Goal: Find specific page/section: Find specific page/section

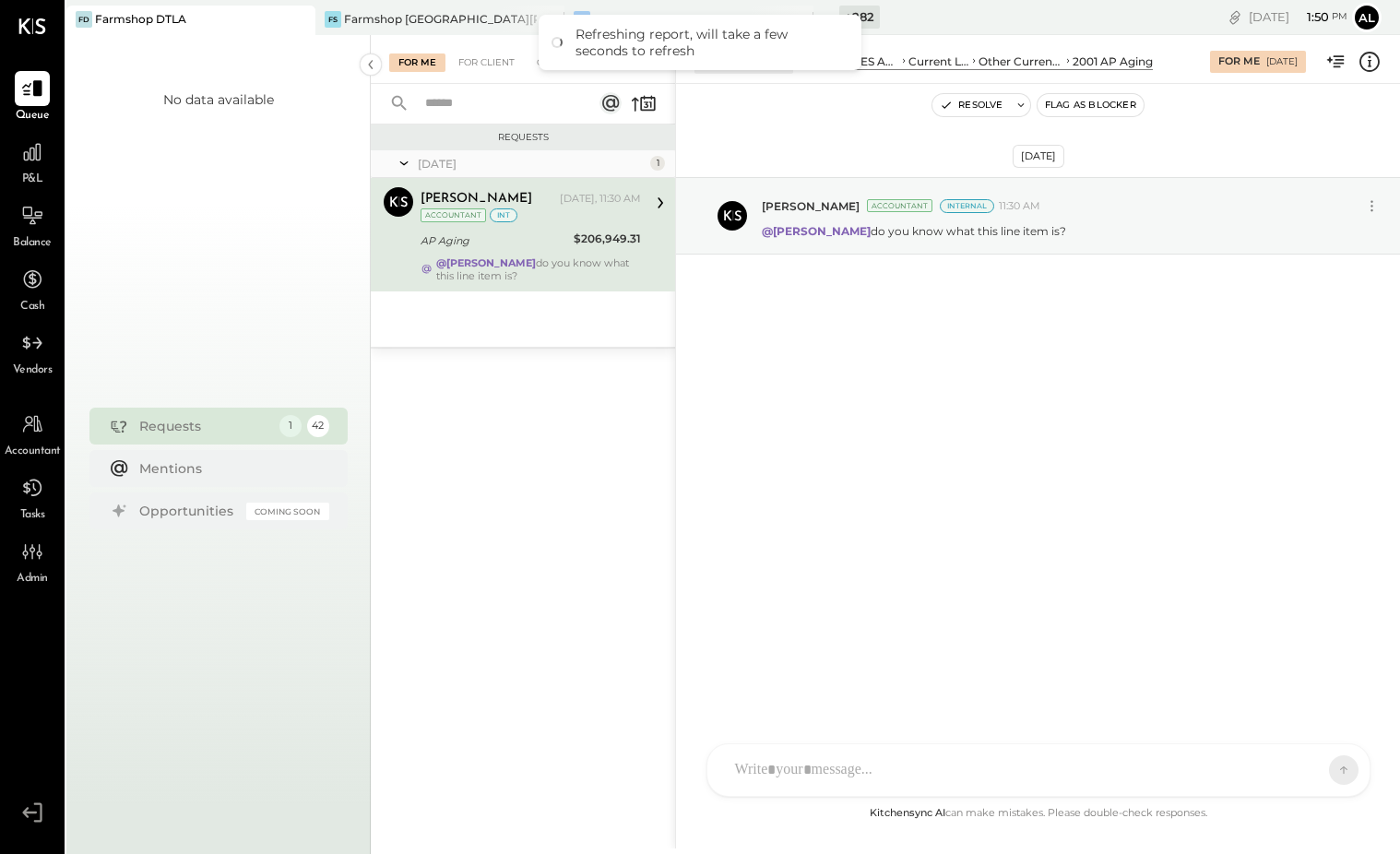
click at [490, 72] on div "For Me For Client Closed" at bounding box center [522, 59] width 304 height 49
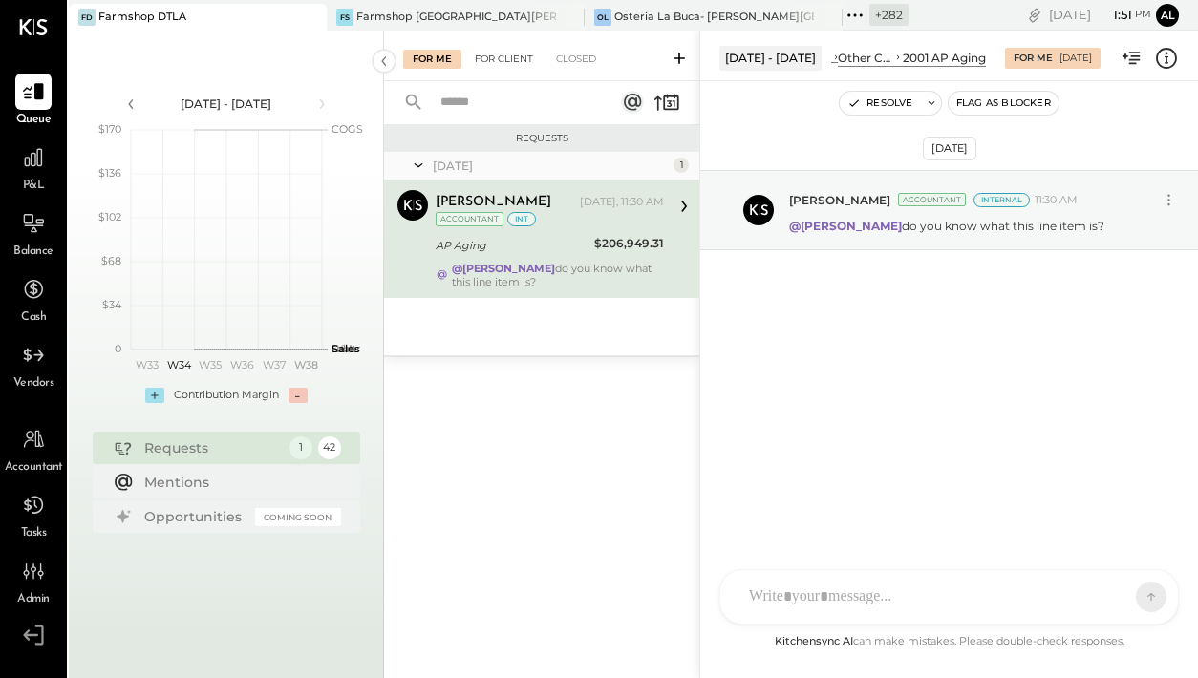
click at [520, 56] on div "For Client" at bounding box center [503, 59] width 77 height 19
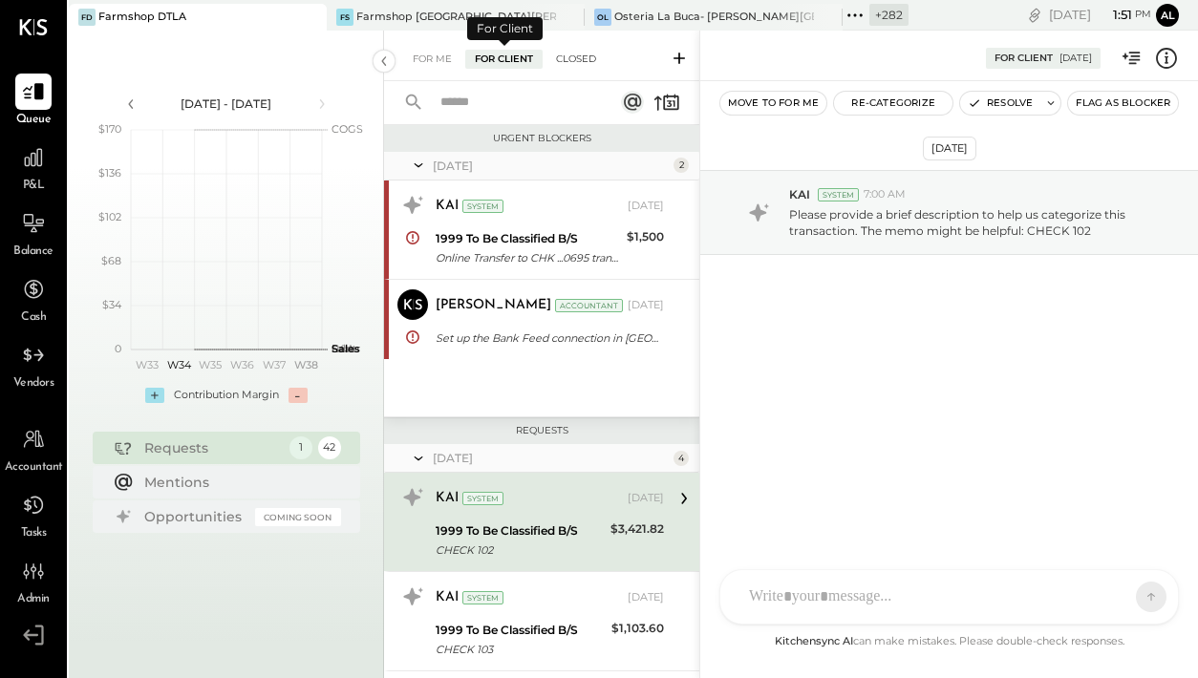
scroll to position [120, 0]
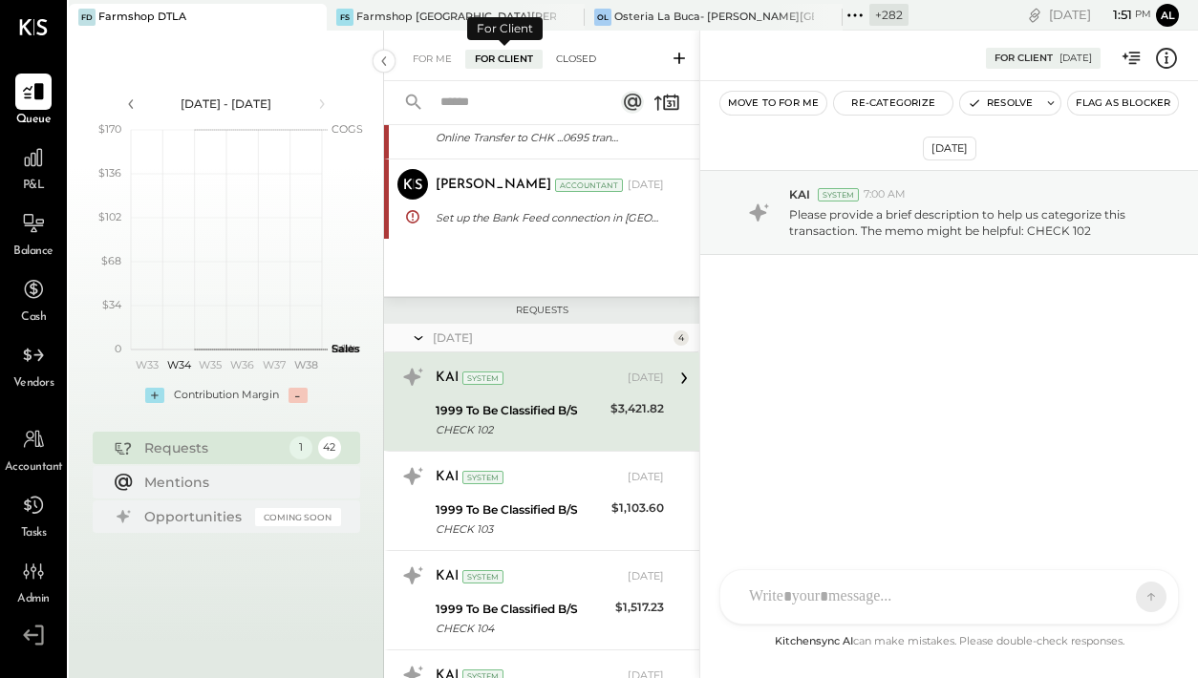
click at [573, 64] on div "Closed" at bounding box center [575, 59] width 59 height 19
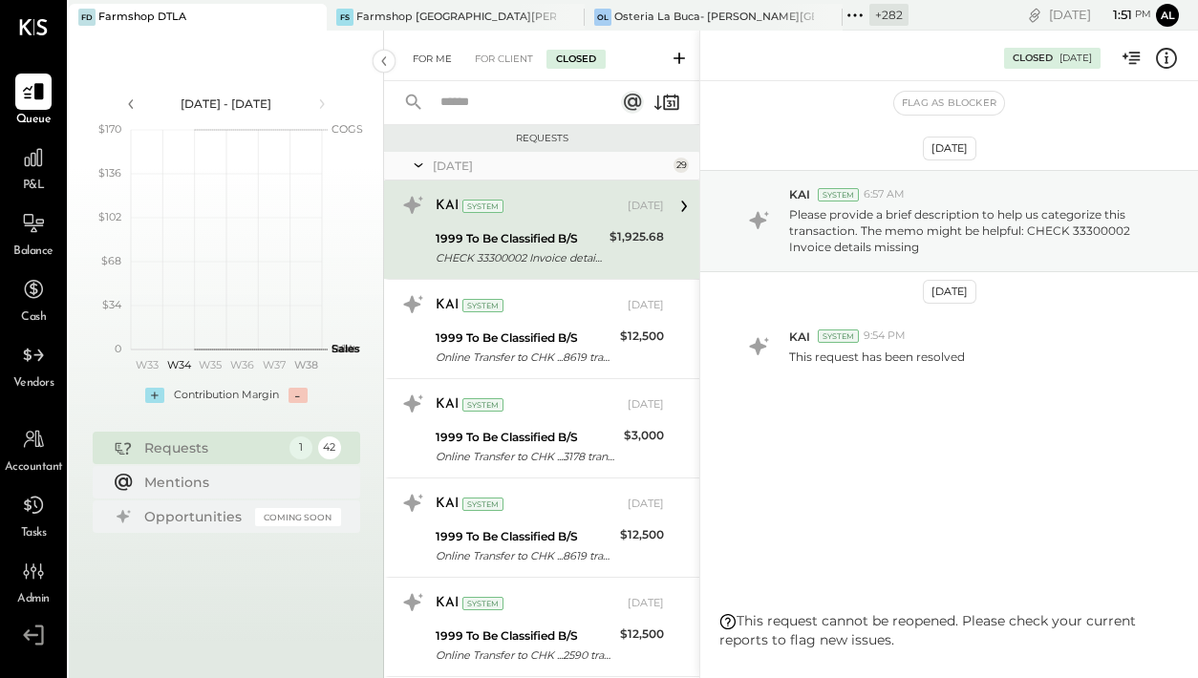
click at [428, 57] on div "For Me" at bounding box center [432, 59] width 58 height 19
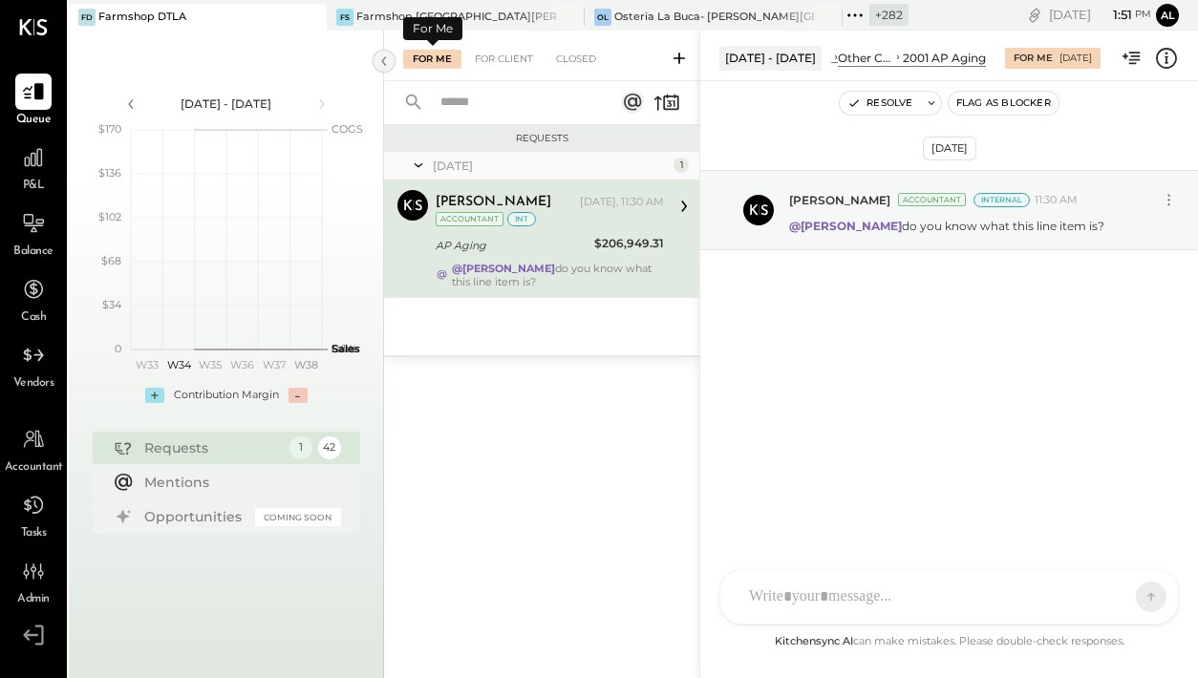
click at [385, 59] on icon at bounding box center [383, 61] width 21 height 34
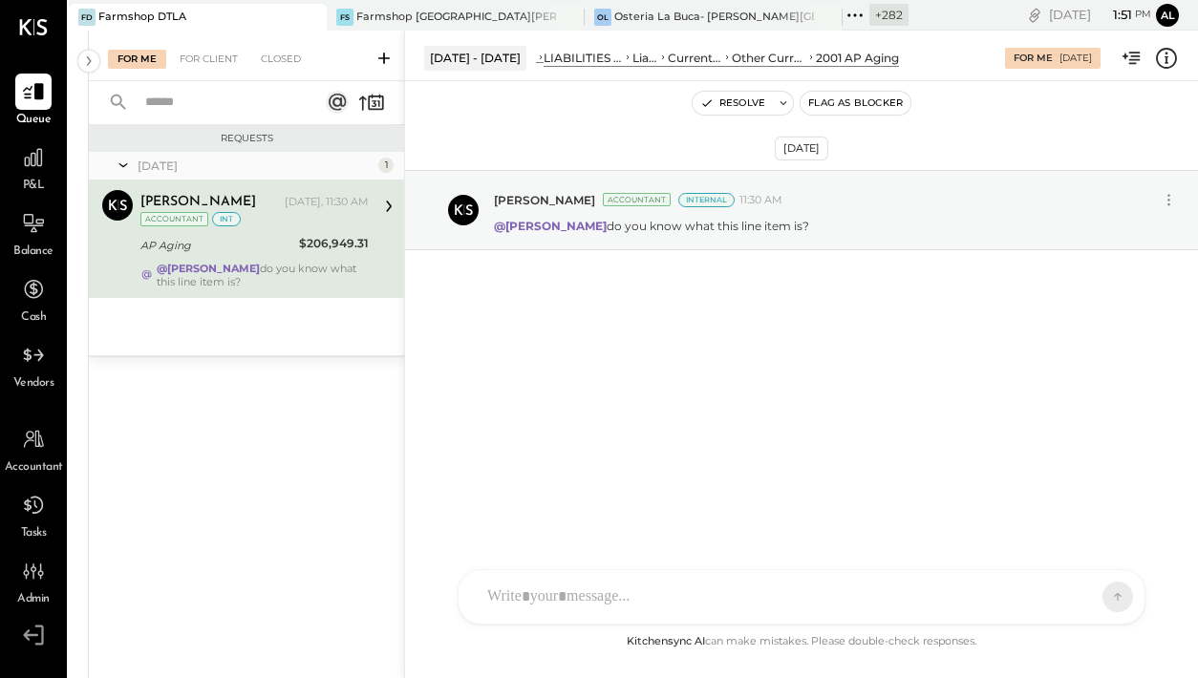
click at [99, 70] on div "For Me For Client Closed" at bounding box center [246, 56] width 315 height 51
click at [92, 66] on icon at bounding box center [88, 61] width 21 height 34
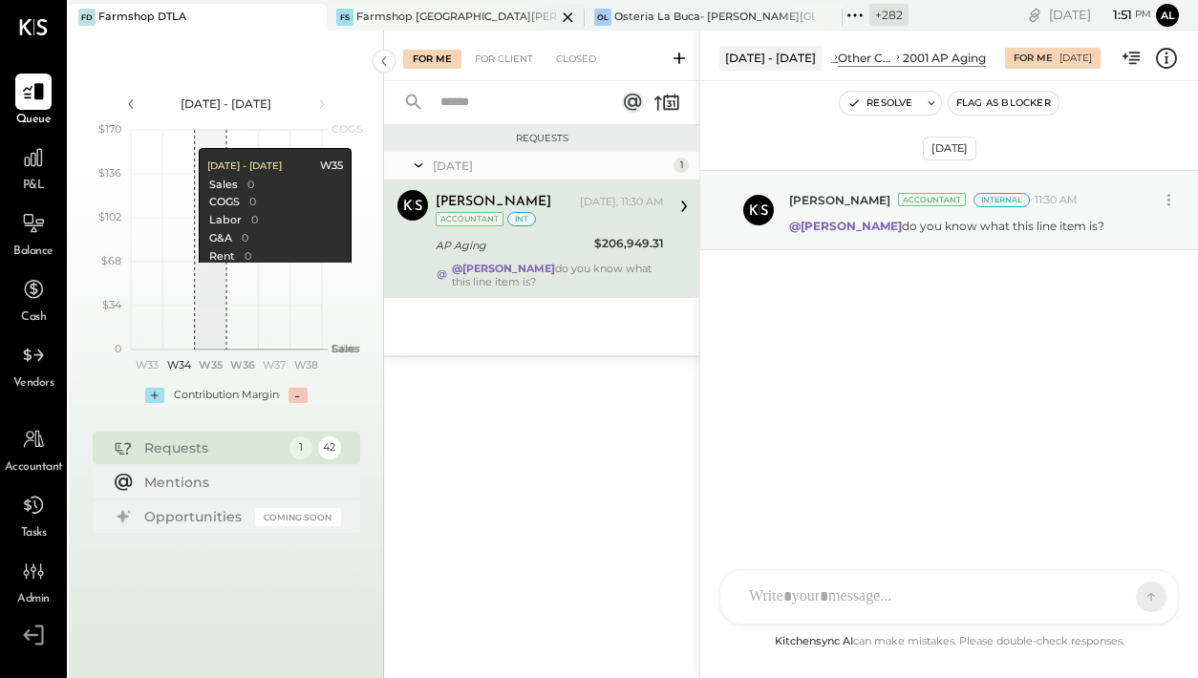
click at [556, 15] on icon at bounding box center [568, 17] width 24 height 23
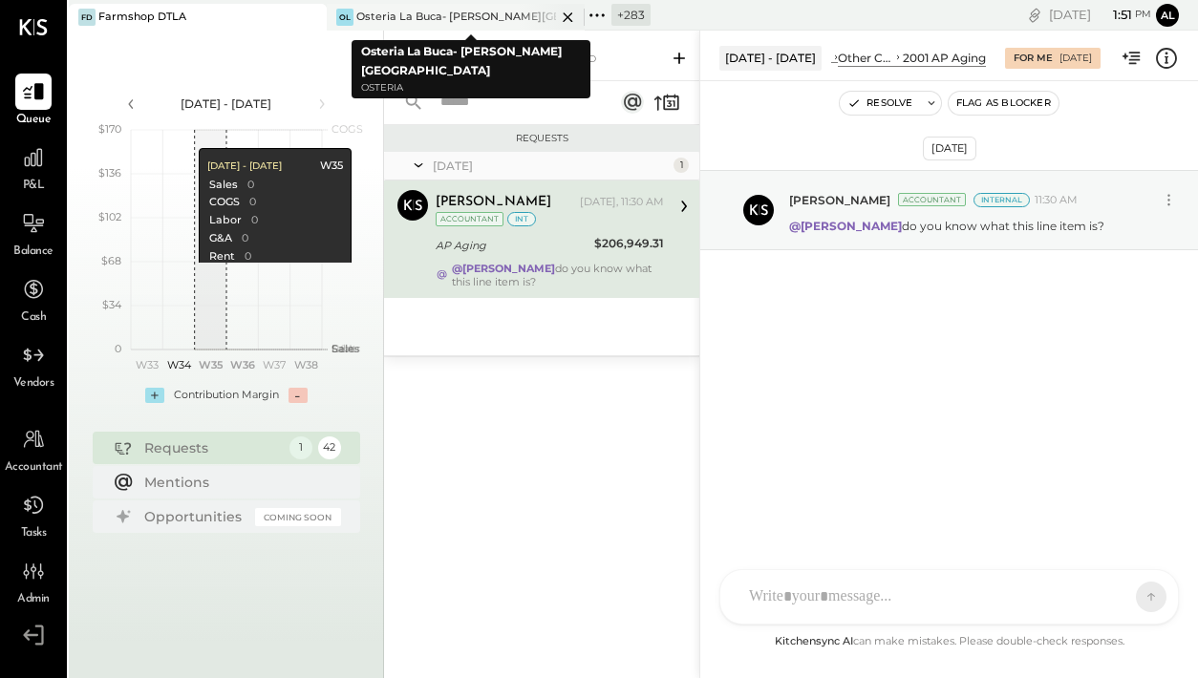
click at [569, 14] on icon at bounding box center [568, 17] width 10 height 10
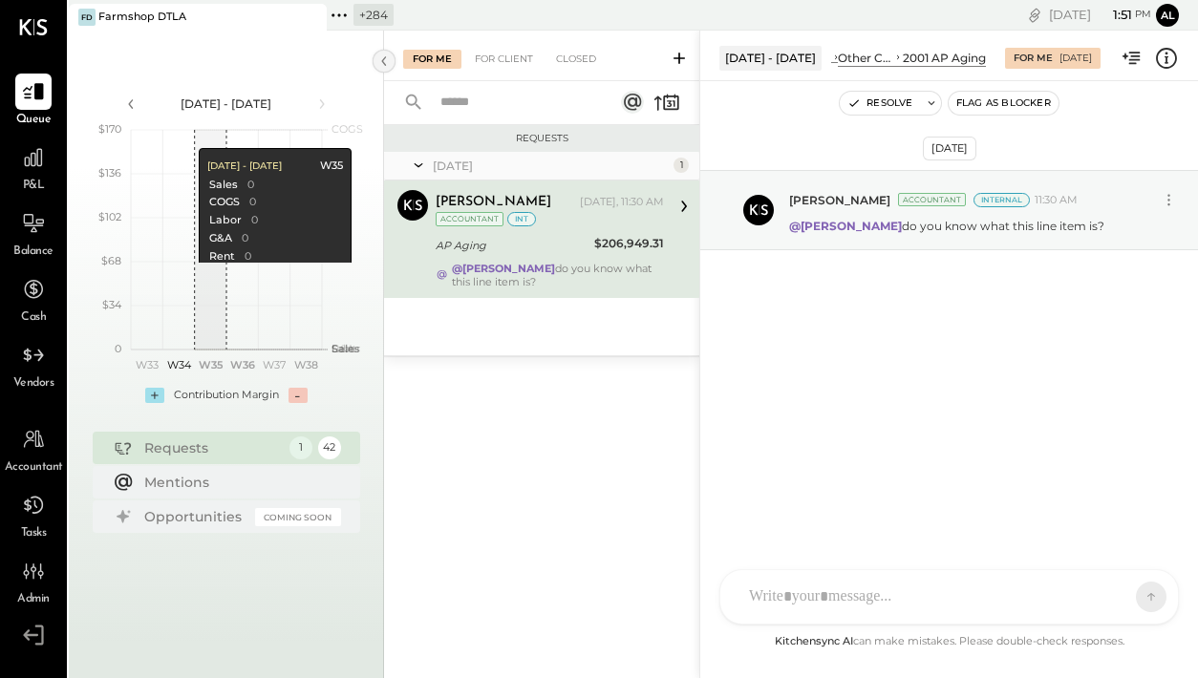
click at [374, 52] on icon at bounding box center [383, 61] width 21 height 34
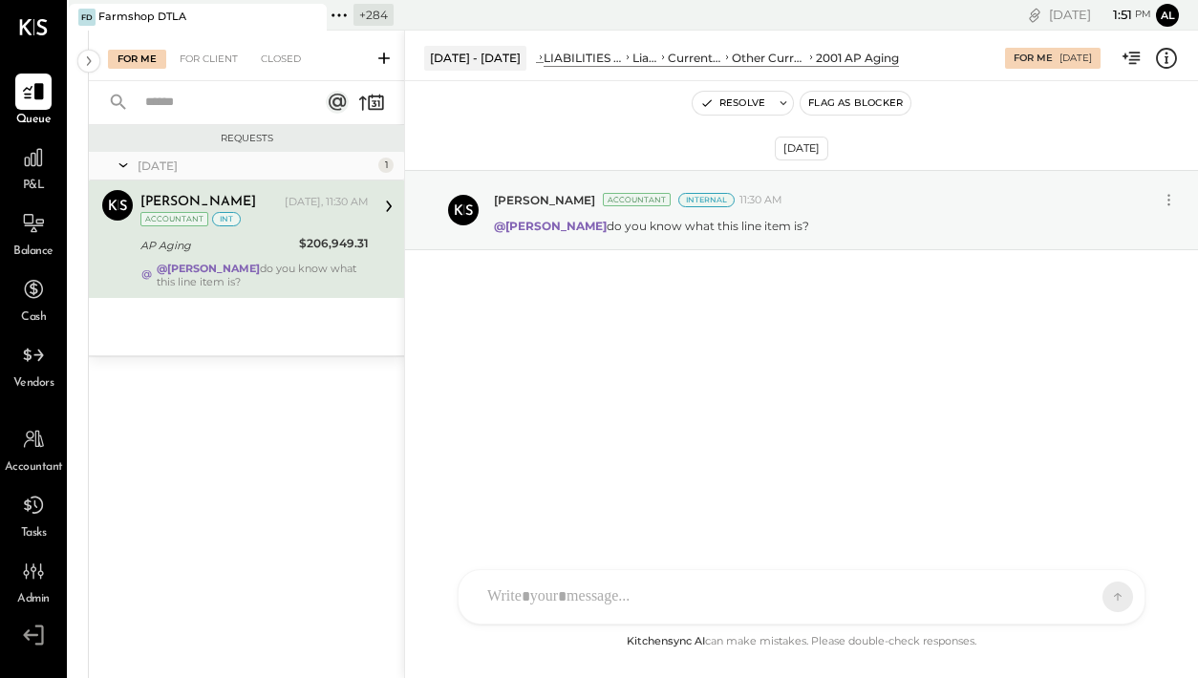
click at [34, 21] on icon at bounding box center [33, 27] width 29 height 16
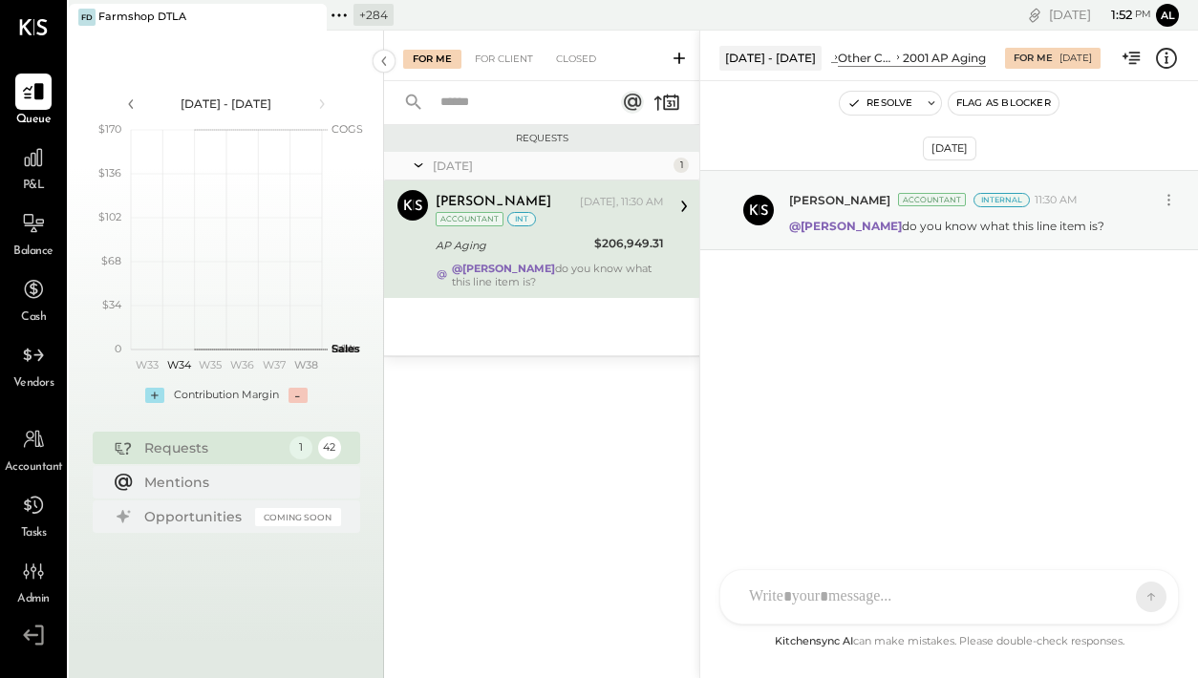
click at [349, 7] on icon at bounding box center [339, 15] width 25 height 25
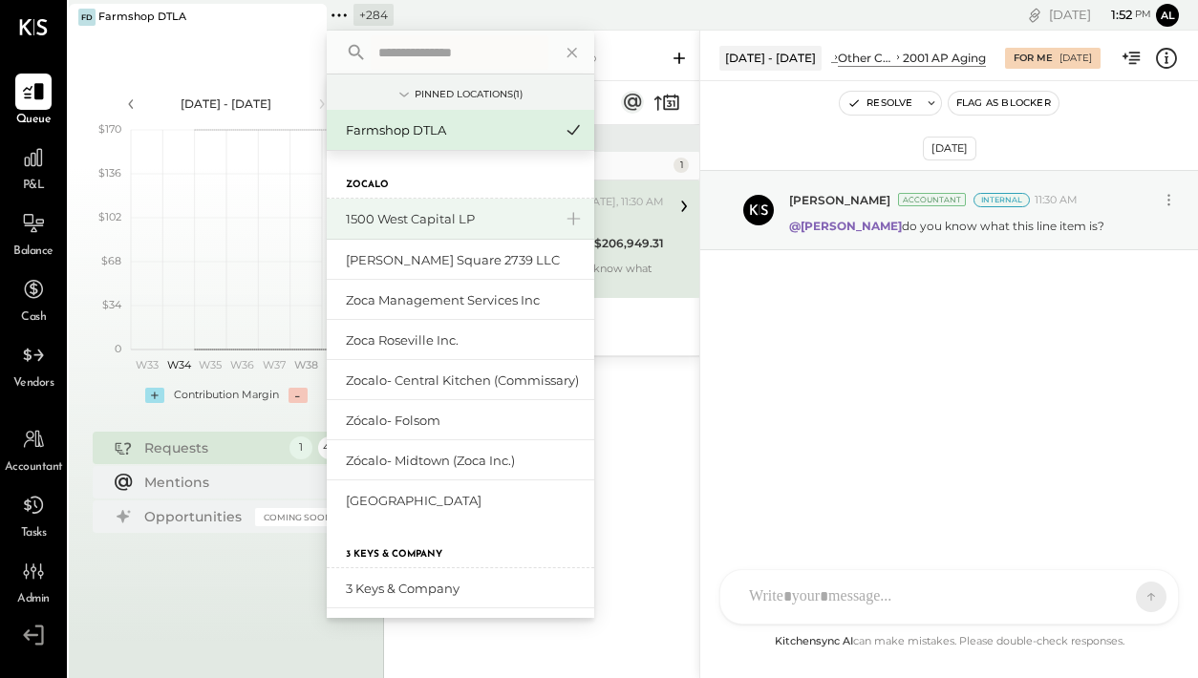
click at [409, 221] on div "1500 West Capital LP" at bounding box center [449, 219] width 206 height 18
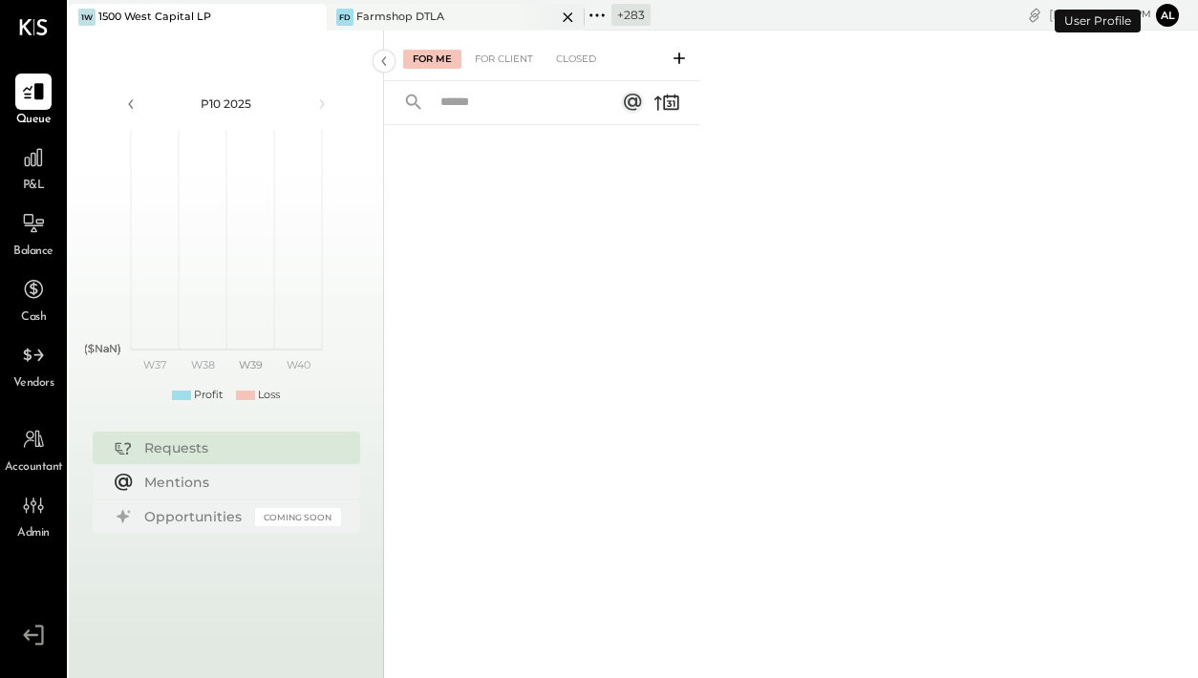
click at [412, 16] on div "Farmshop DTLA" at bounding box center [400, 17] width 88 height 15
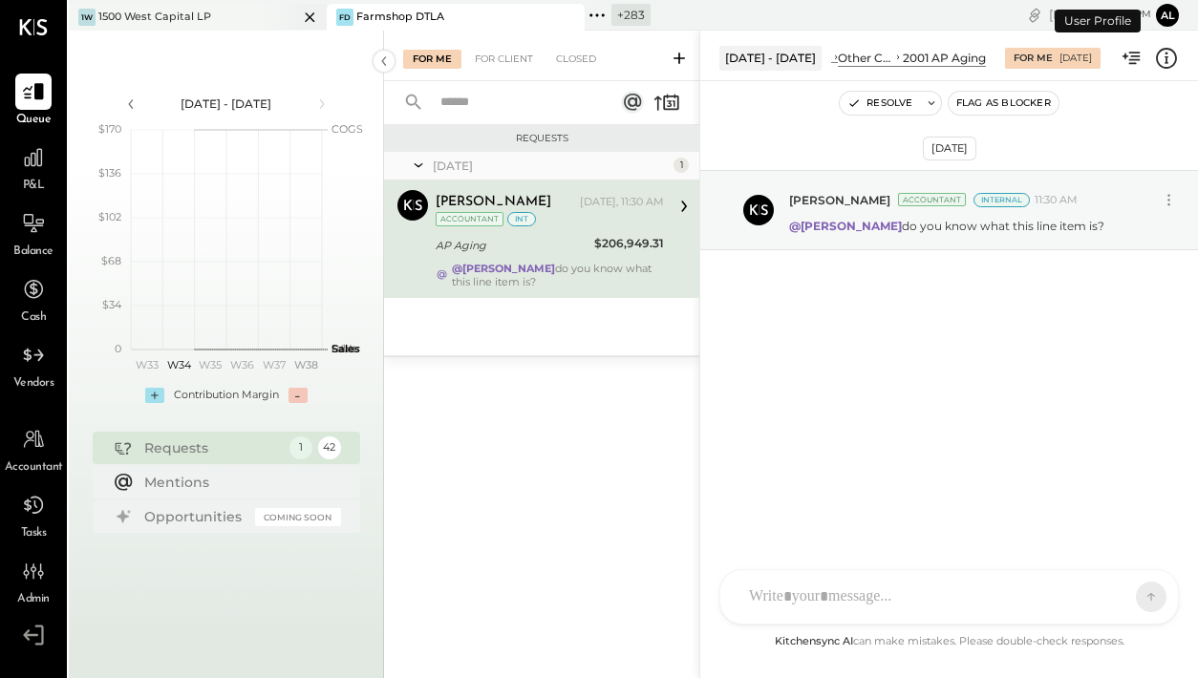
click at [194, 9] on div "1W 1500 West Capital LP" at bounding box center [183, 17] width 229 height 17
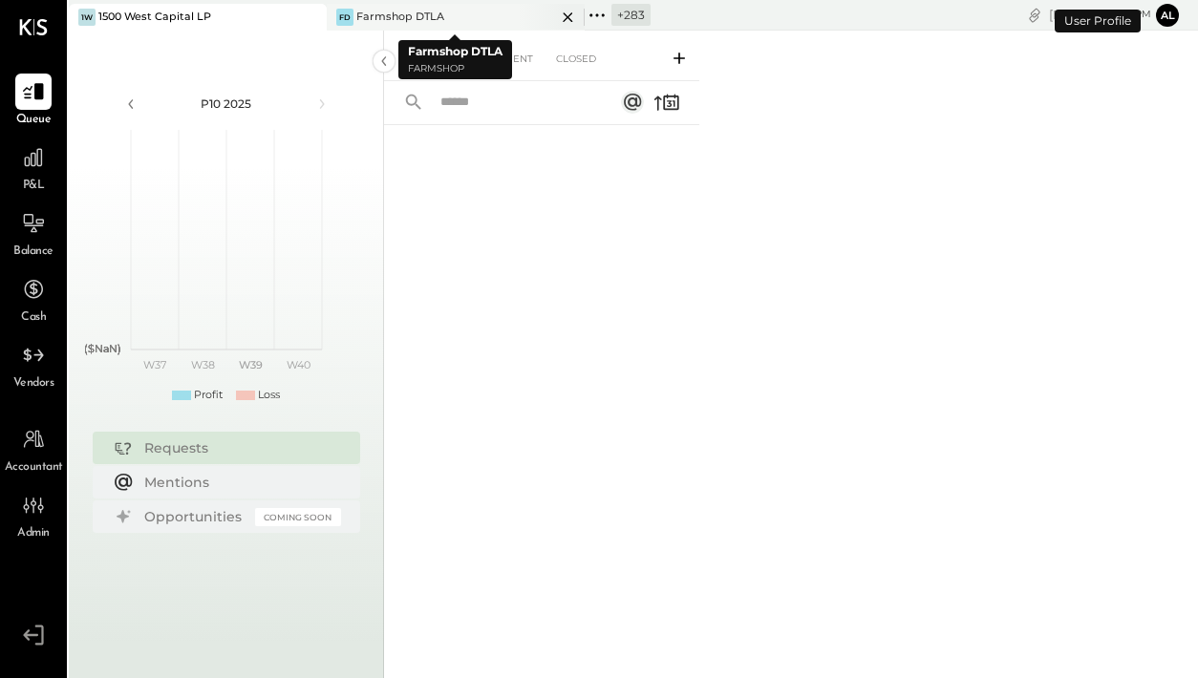
click at [562, 7] on icon at bounding box center [568, 17] width 24 height 23
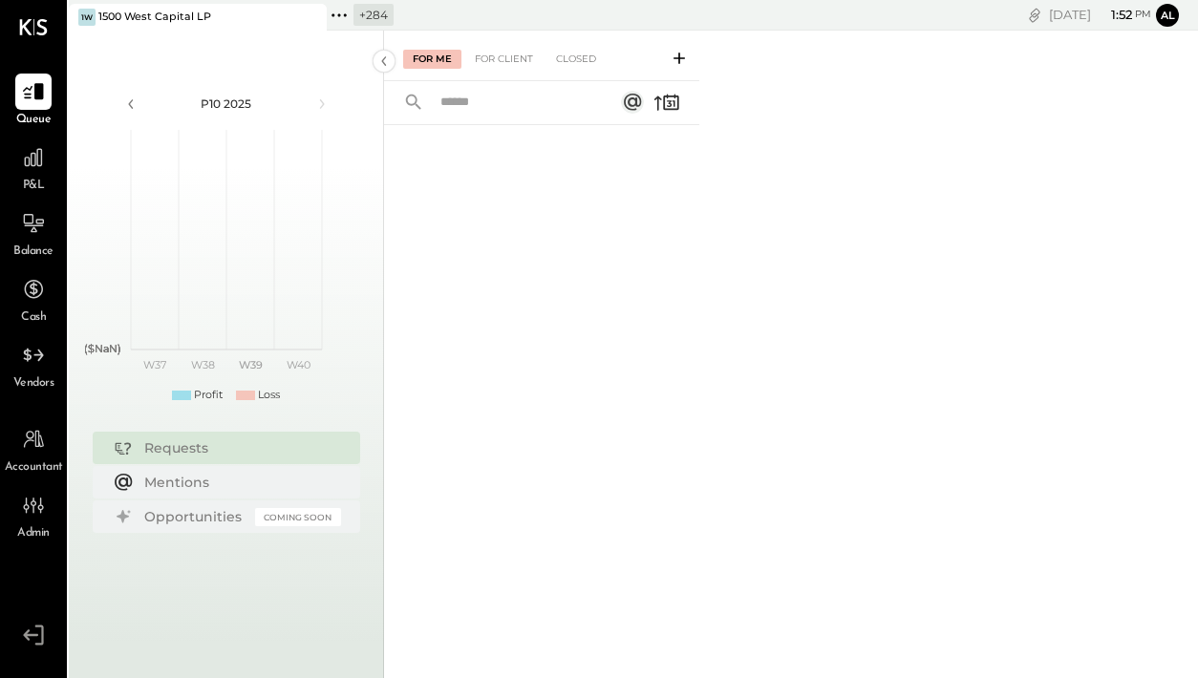
click at [313, 20] on icon at bounding box center [310, 17] width 10 height 10
click at [27, 104] on div at bounding box center [33, 92] width 36 height 36
click at [36, 160] on icon at bounding box center [33, 157] width 19 height 19
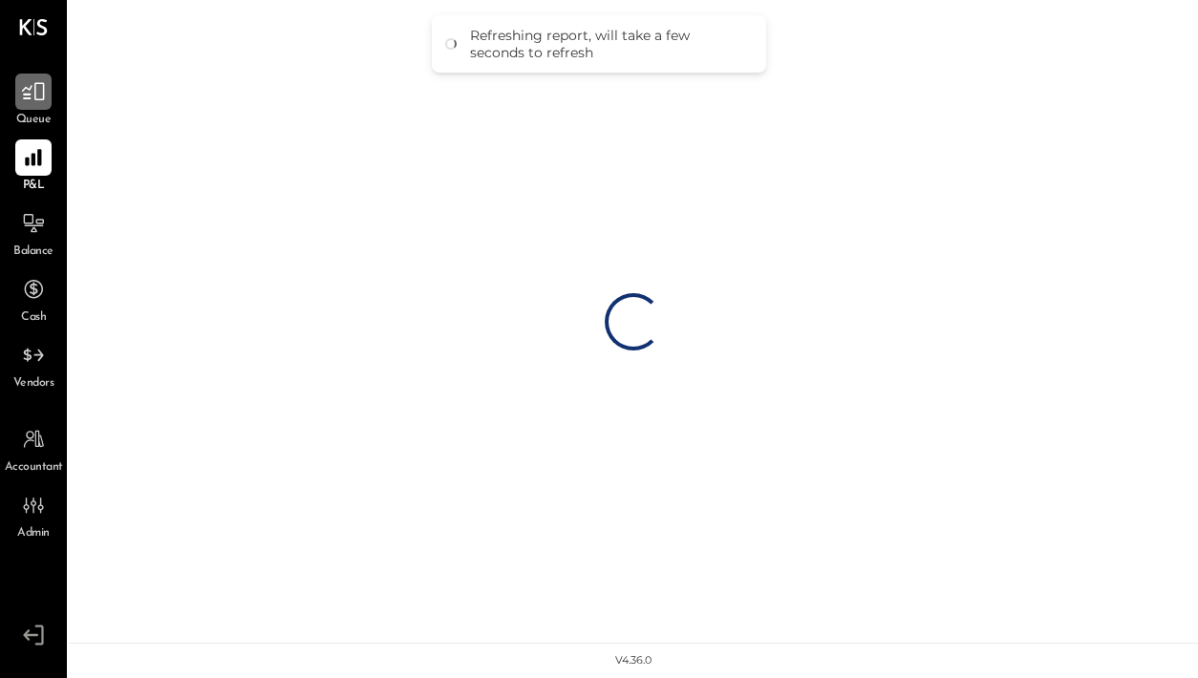
click at [24, 91] on icon at bounding box center [33, 91] width 25 height 25
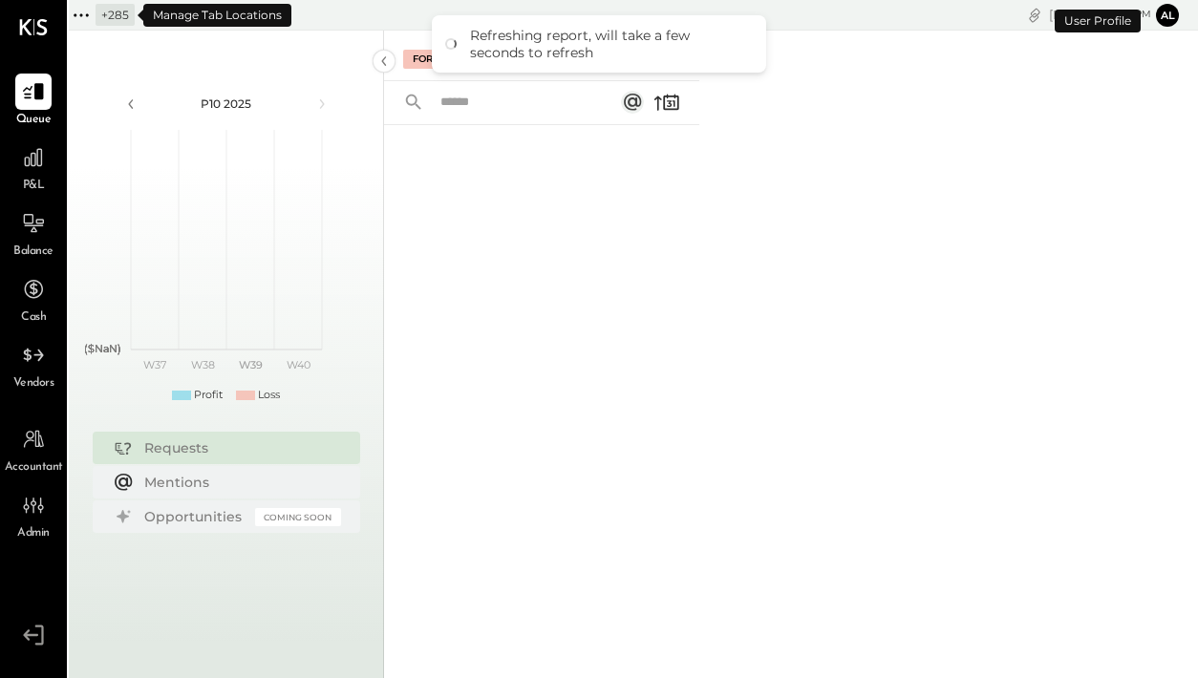
click at [86, 12] on icon at bounding box center [81, 15] width 25 height 25
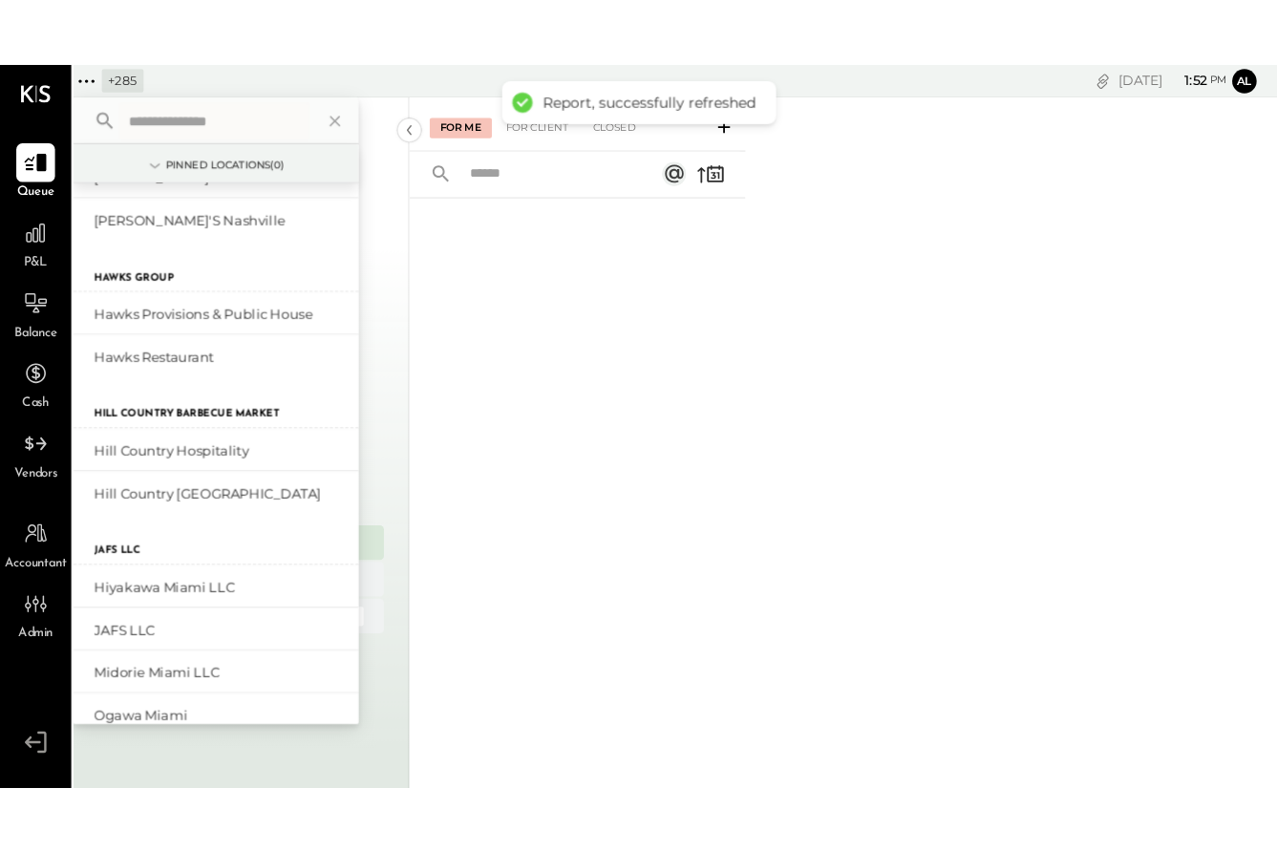
scroll to position [9876, 0]
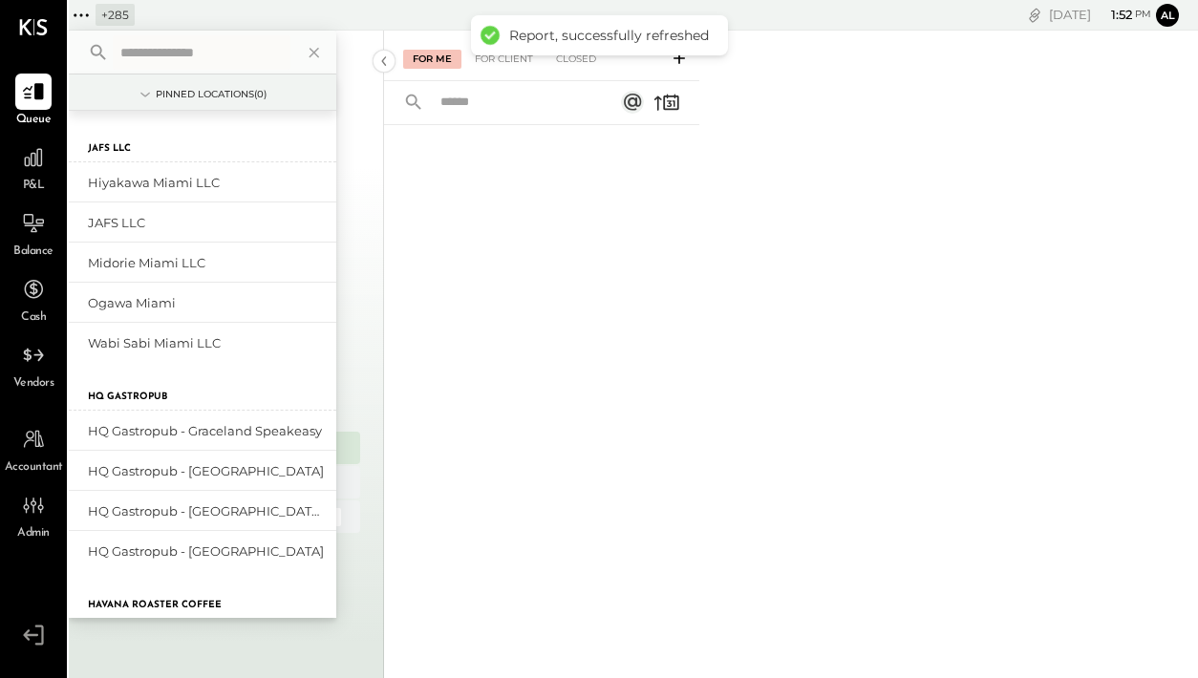
click at [521, 266] on div at bounding box center [541, 376] width 315 height 503
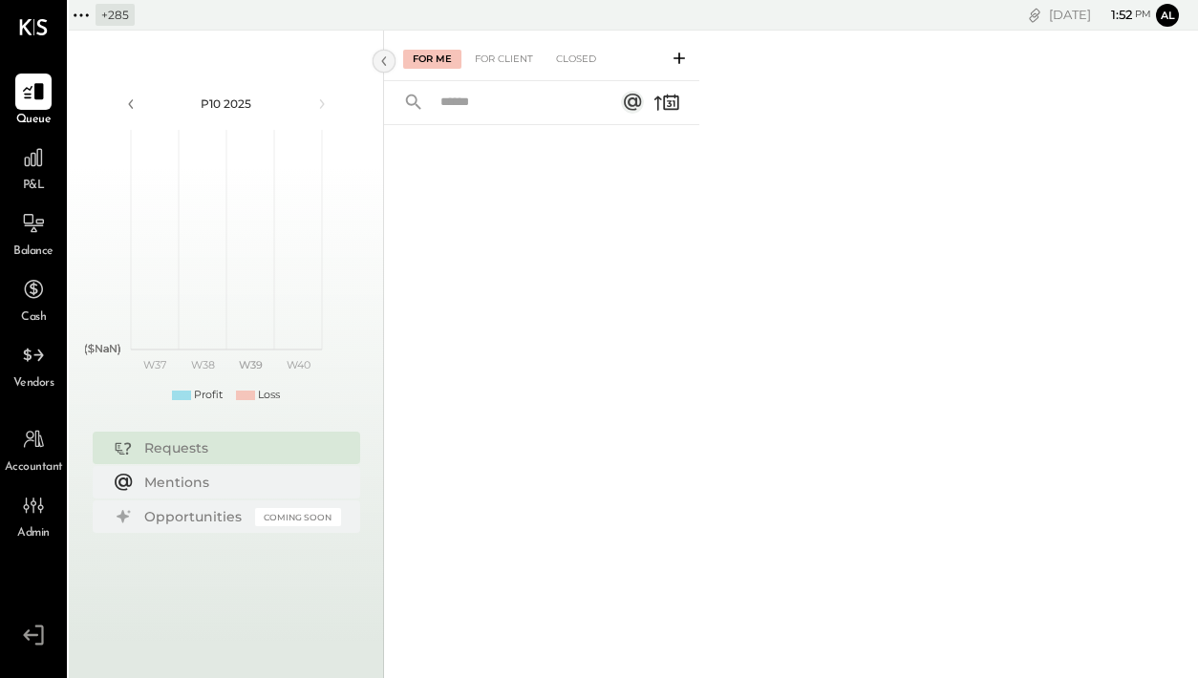
click at [385, 50] on div at bounding box center [384, 61] width 23 height 23
